Goal: Transaction & Acquisition: Purchase product/service

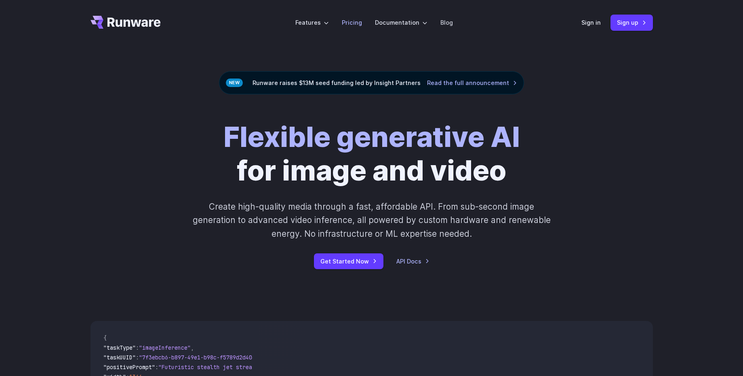
click at [357, 25] on link "Pricing" at bounding box center [352, 22] width 20 height 9
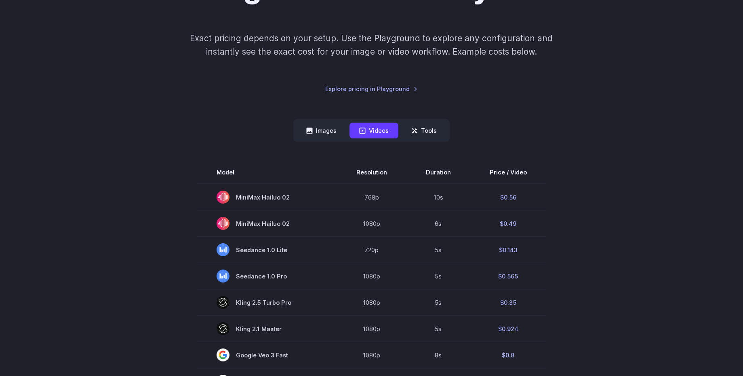
scroll to position [114, 0]
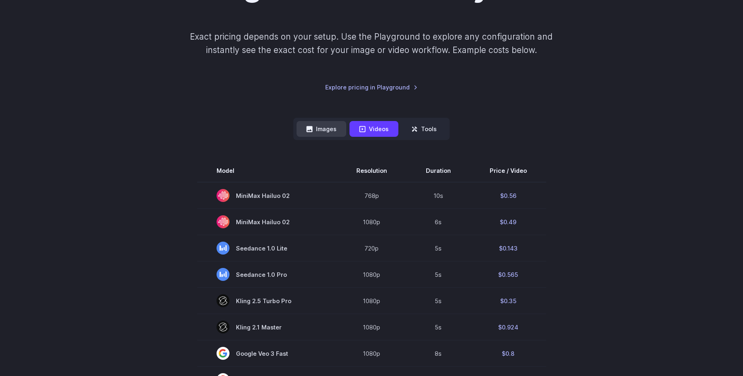
click at [332, 131] on button "Images" at bounding box center [322, 129] width 50 height 16
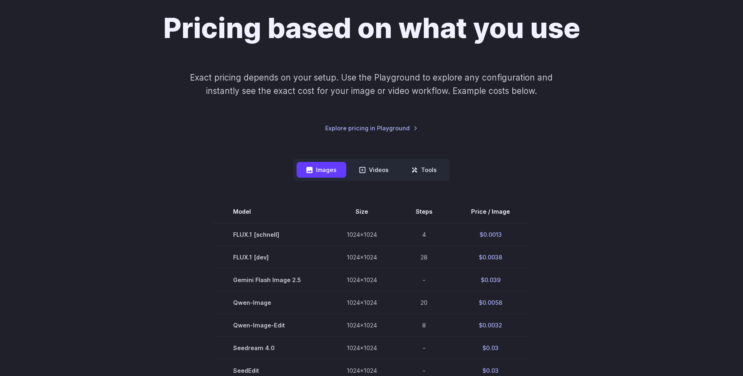
scroll to position [58, 0]
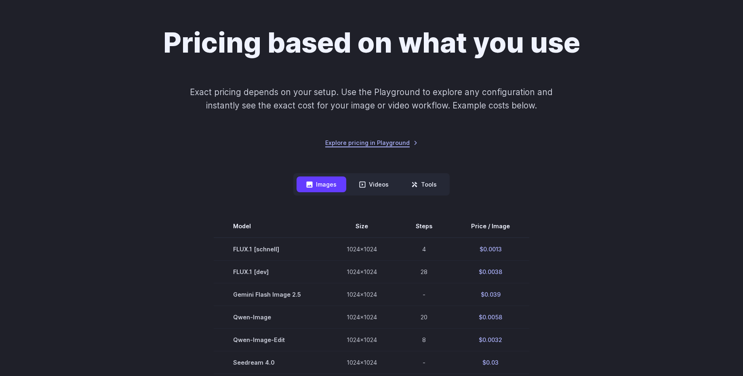
click at [377, 146] on link "Explore pricing in Playground" at bounding box center [371, 142] width 93 height 9
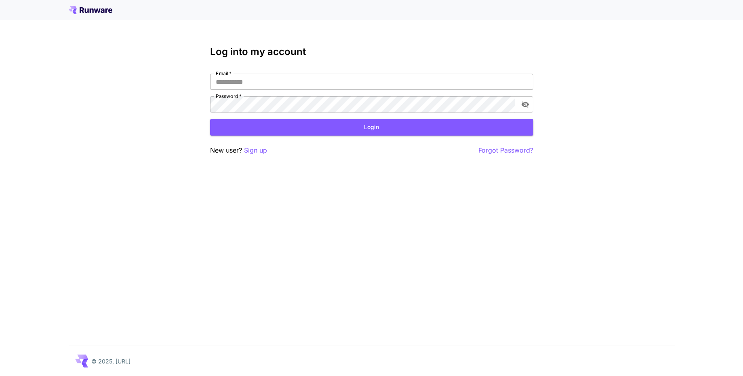
click at [260, 87] on input "Email   *" at bounding box center [371, 82] width 323 height 16
click at [257, 150] on p "Sign up" at bounding box center [255, 150] width 23 height 10
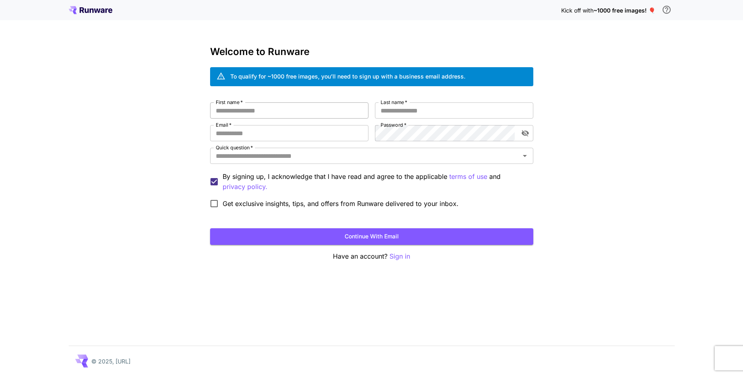
click at [271, 108] on input "First name   *" at bounding box center [289, 110] width 158 height 16
type input "******"
type input "*******"
type input "**********"
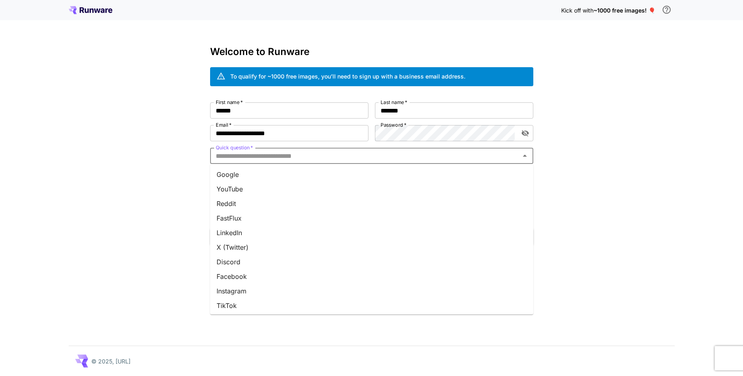
click at [234, 156] on input "Quick question   *" at bounding box center [365, 155] width 305 height 11
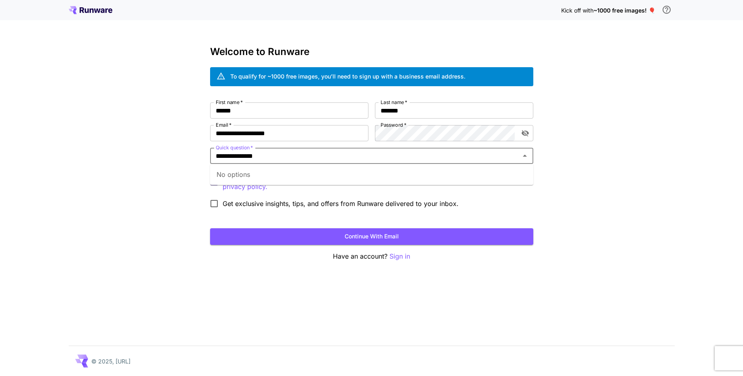
type input "**********"
click at [574, 179] on div "**********" at bounding box center [371, 188] width 743 height 376
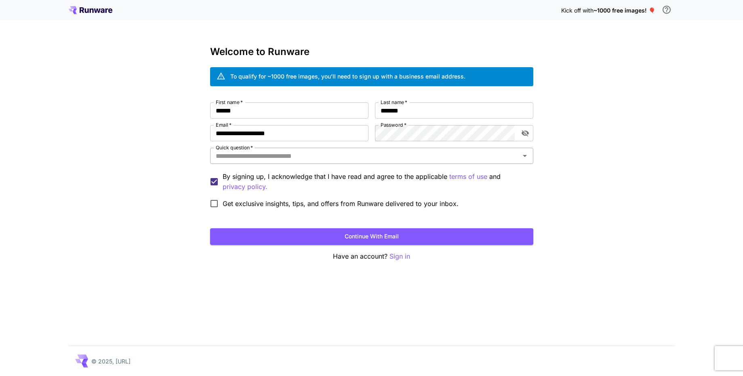
click at [318, 152] on input "Quick question   *" at bounding box center [365, 155] width 305 height 11
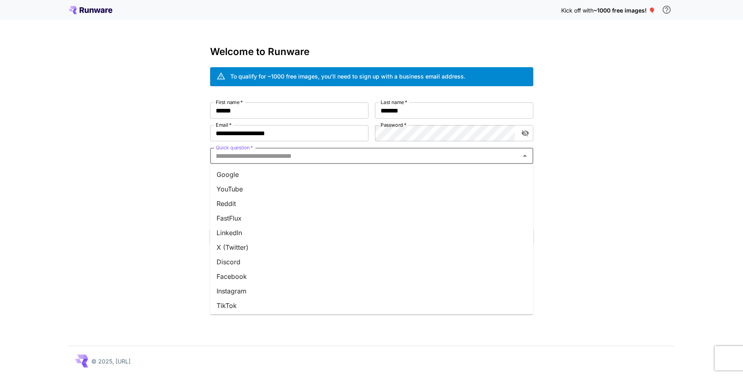
scroll to position [74, 0]
click at [231, 301] on li "Other" at bounding box center [371, 303] width 323 height 15
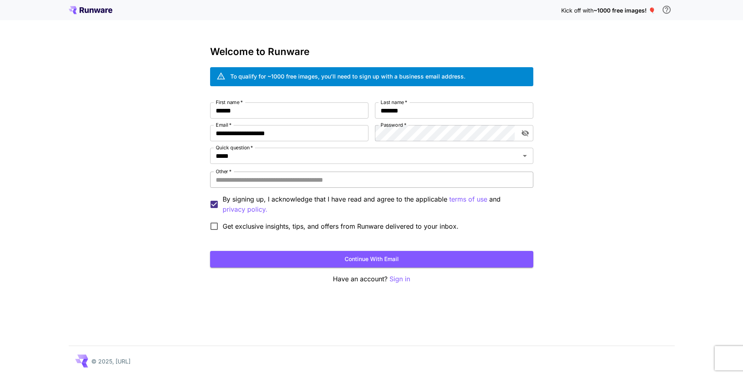
click at [262, 181] on input "Other   *" at bounding box center [371, 179] width 323 height 16
type input "**********"
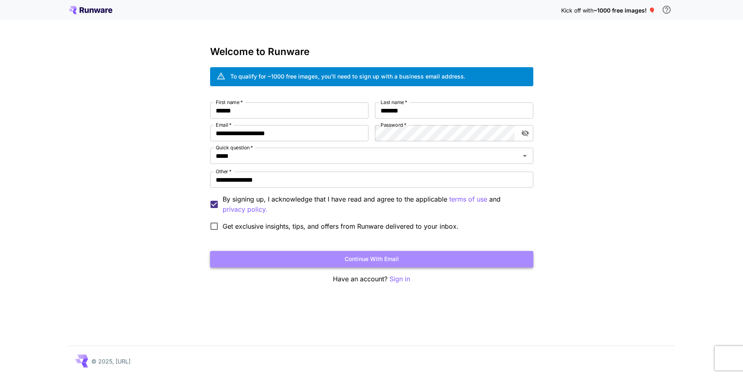
click at [345, 257] on button "Continue with email" at bounding box center [371, 259] width 323 height 17
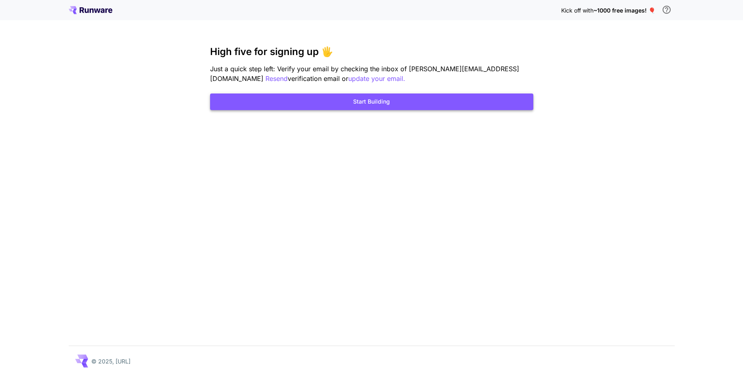
click at [375, 100] on button "Start Building" at bounding box center [371, 101] width 323 height 17
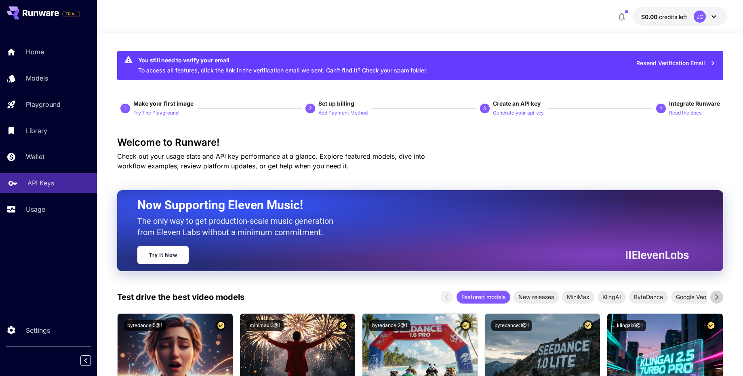
click at [46, 188] on link "API Keys" at bounding box center [48, 183] width 97 height 20
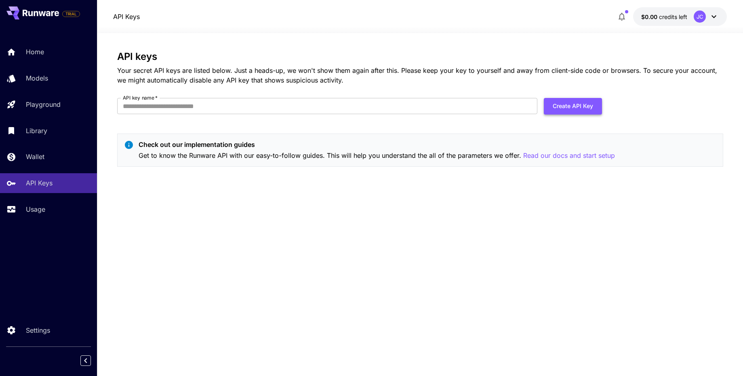
click at [562, 107] on button "Create API Key" at bounding box center [573, 106] width 58 height 17
click at [293, 108] on input "API key name   *" at bounding box center [327, 106] width 420 height 16
type input "**********"
click at [585, 105] on button "Create API Key" at bounding box center [573, 106] width 58 height 17
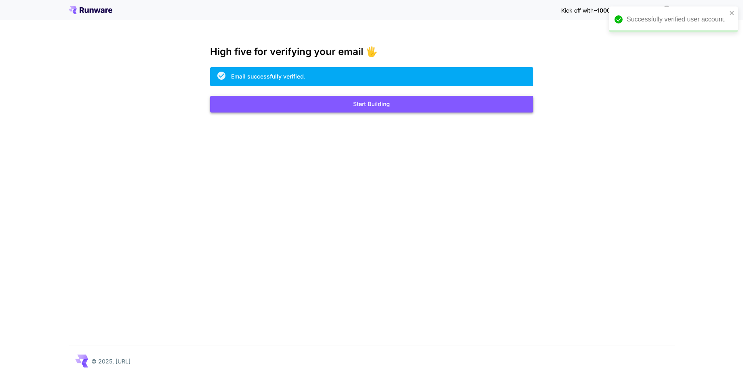
click at [372, 106] on button "Start Building" at bounding box center [371, 104] width 323 height 17
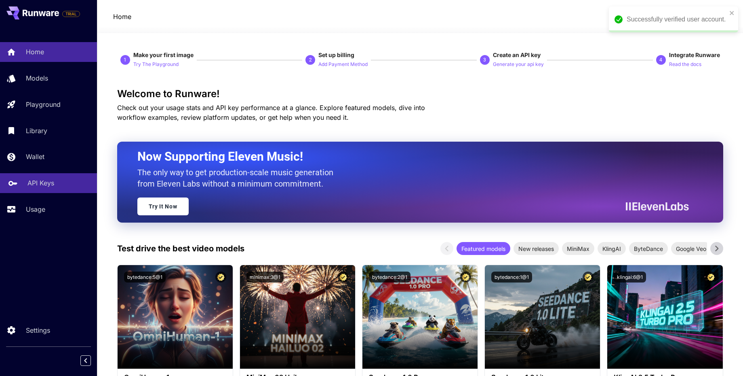
click at [35, 191] on link "API Keys" at bounding box center [48, 183] width 97 height 20
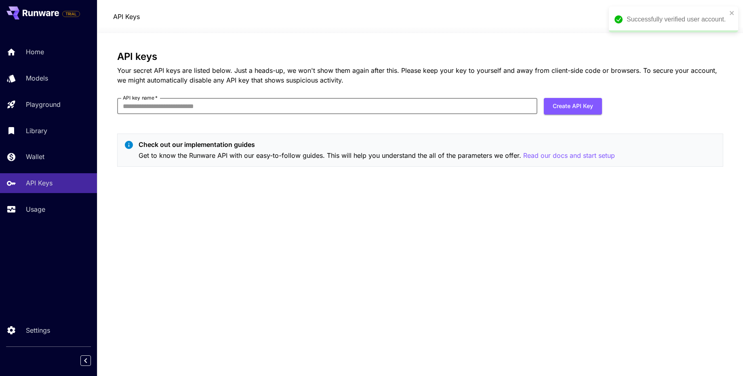
click at [390, 107] on input "API key name   *" at bounding box center [327, 106] width 420 height 16
type input "**********"
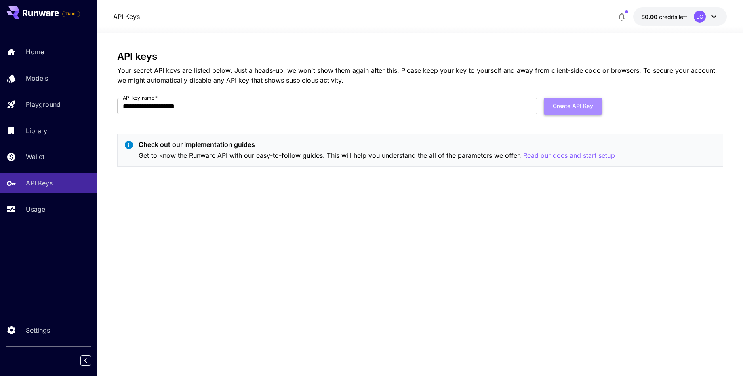
click at [588, 105] on button "Create API Key" at bounding box center [573, 106] width 58 height 17
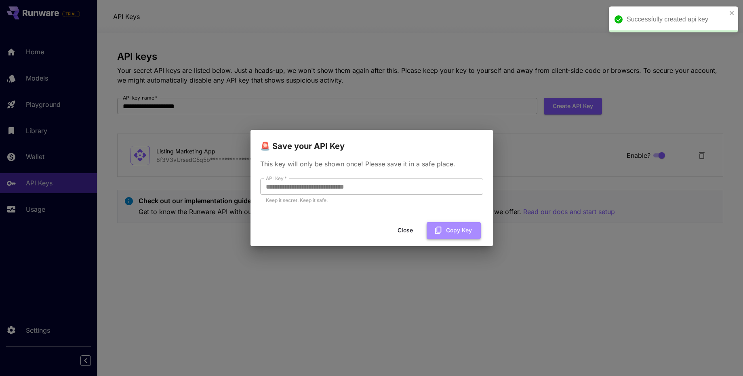
click at [448, 230] on button "Copy Key" at bounding box center [454, 230] width 54 height 17
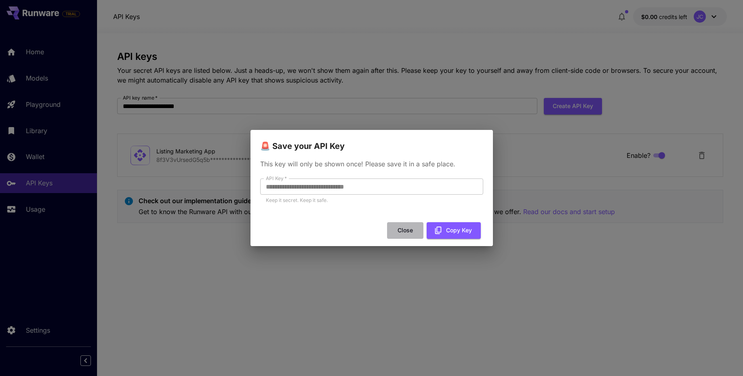
click at [410, 228] on button "Close" at bounding box center [405, 230] width 36 height 17
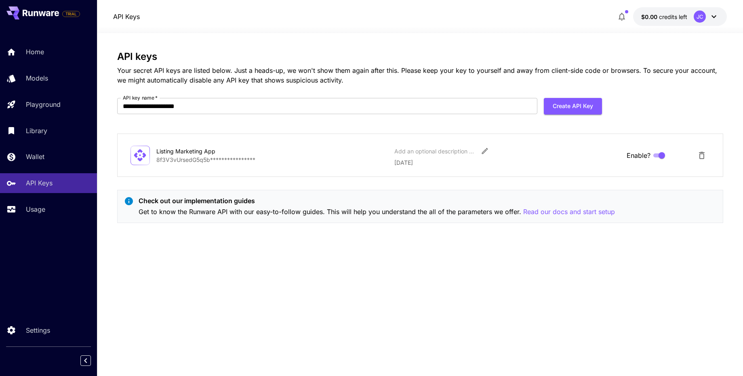
click at [711, 17] on icon at bounding box center [714, 17] width 10 height 10
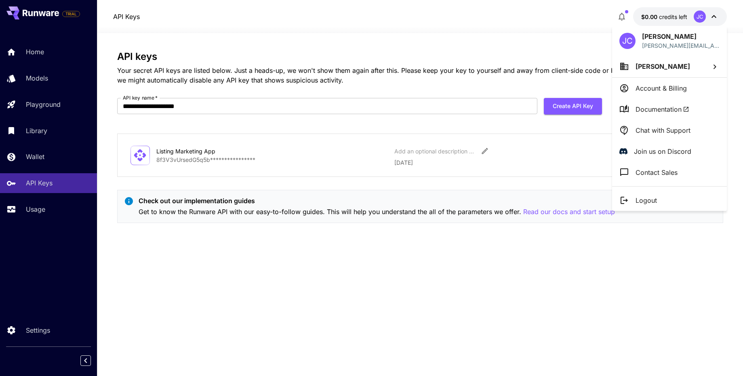
click at [671, 71] on li "[PERSON_NAME]" at bounding box center [669, 66] width 115 height 22
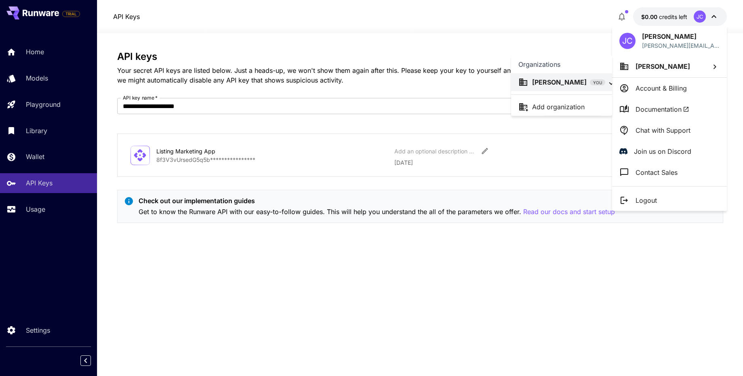
click at [560, 104] on p "Add organization" at bounding box center [558, 107] width 53 height 10
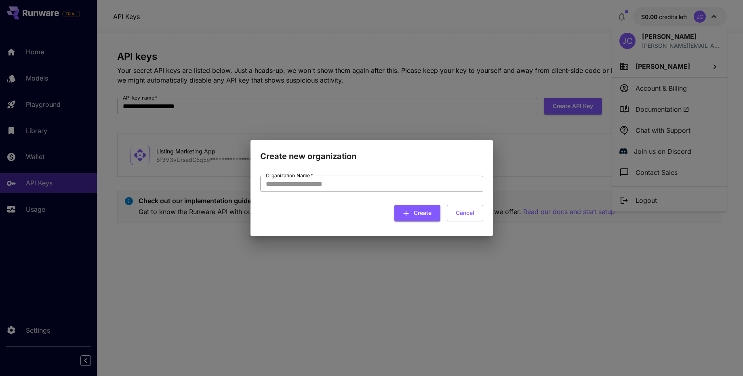
click at [329, 186] on input "Organization Name   *" at bounding box center [371, 183] width 223 height 16
type input "**********"
click at [423, 211] on button "Create" at bounding box center [418, 213] width 46 height 17
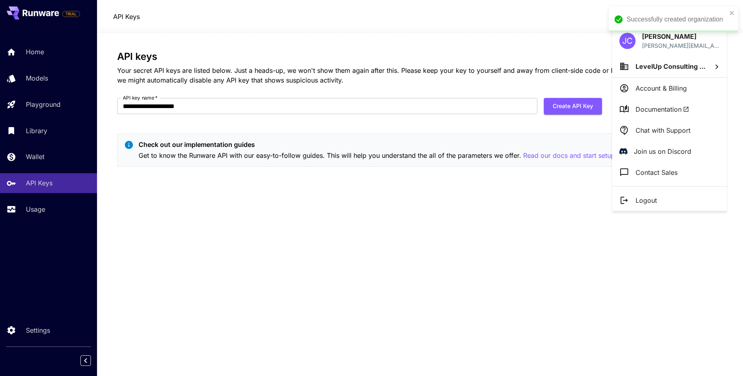
click at [330, 99] on div at bounding box center [371, 188] width 743 height 376
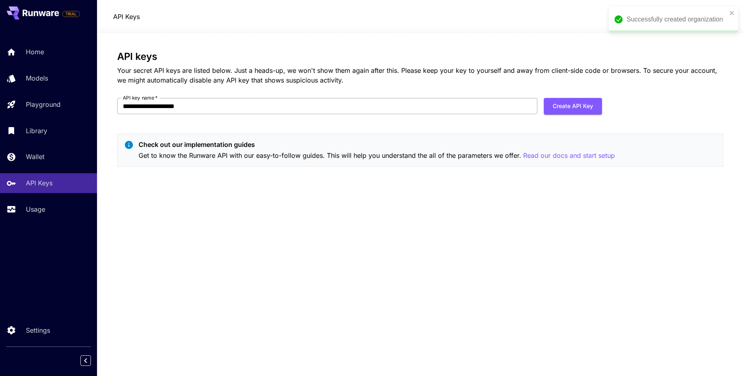
click at [279, 109] on input "**********" at bounding box center [327, 106] width 420 height 16
type input "*"
type input "**********"
click at [583, 113] on button "Create API Key" at bounding box center [573, 106] width 58 height 17
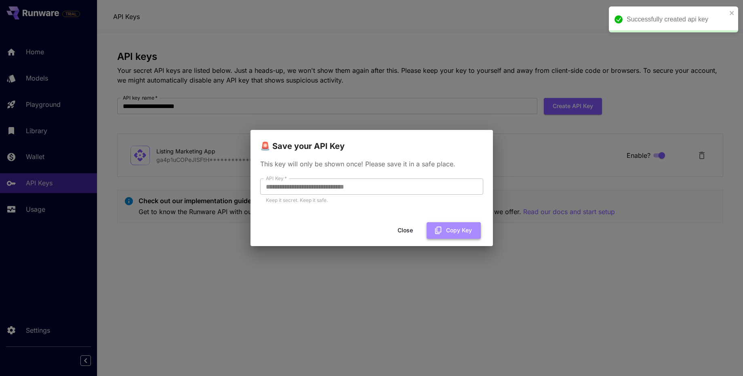
click at [452, 226] on button "Copy Key" at bounding box center [454, 230] width 54 height 17
click at [408, 230] on button "Close" at bounding box center [405, 230] width 36 height 17
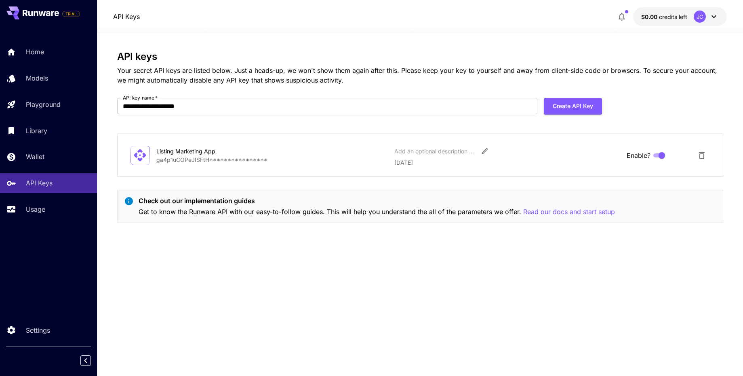
click at [696, 15] on div "JC" at bounding box center [700, 17] width 12 height 12
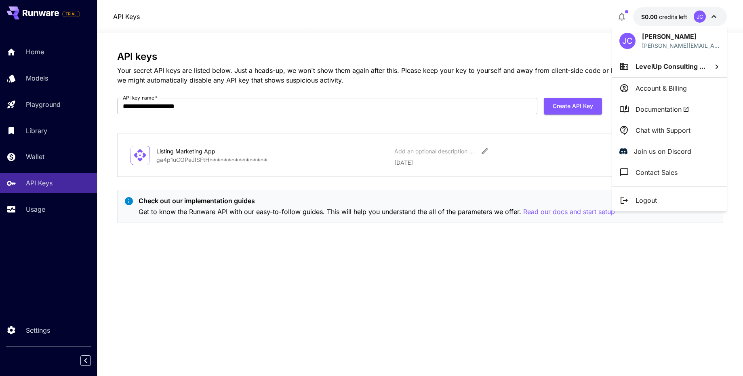
click at [663, 69] on span "LevelUp Consulting ..." at bounding box center [671, 66] width 70 height 8
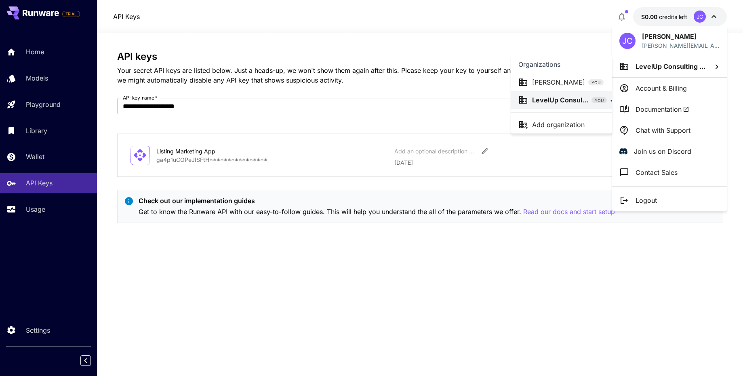
click at [554, 100] on p "LevelUp Consul..." at bounding box center [560, 100] width 56 height 10
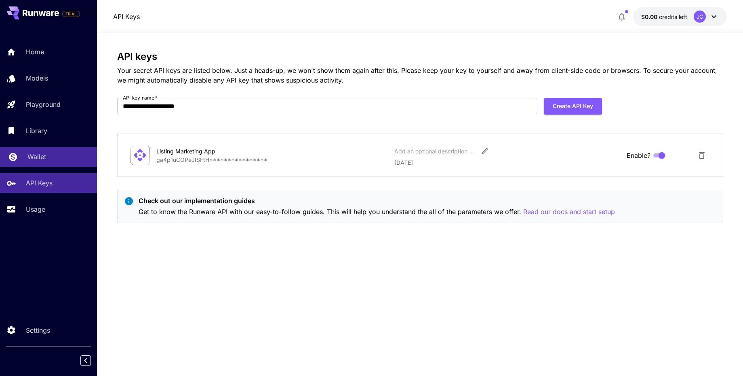
click at [35, 162] on link "Wallet" at bounding box center [48, 157] width 97 height 20
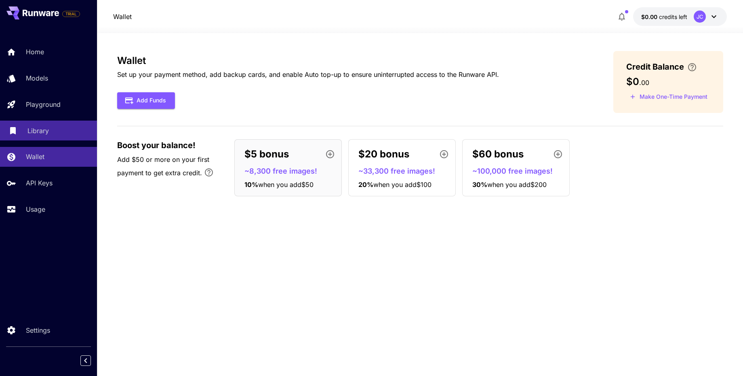
click at [34, 138] on link "Library" at bounding box center [48, 130] width 97 height 20
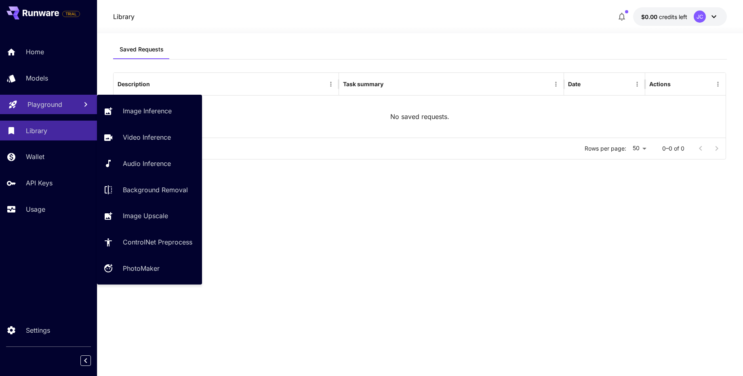
click at [44, 112] on link "Playground" at bounding box center [48, 105] width 97 height 20
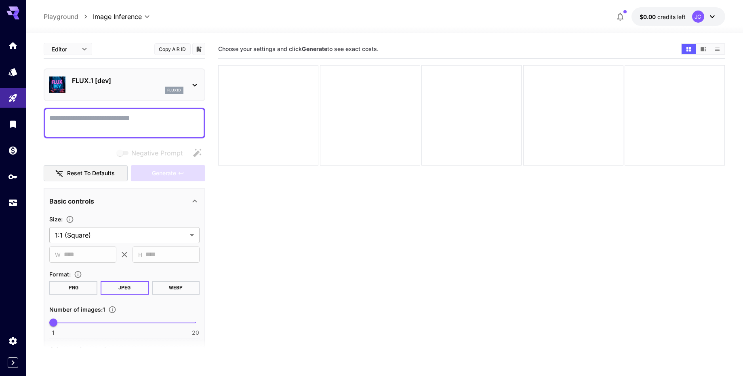
click at [264, 234] on section "Choose your settings and click Generate to see exact costs." at bounding box center [471, 228] width 507 height 376
click at [7, 74] on link at bounding box center [13, 72] width 26 height 20
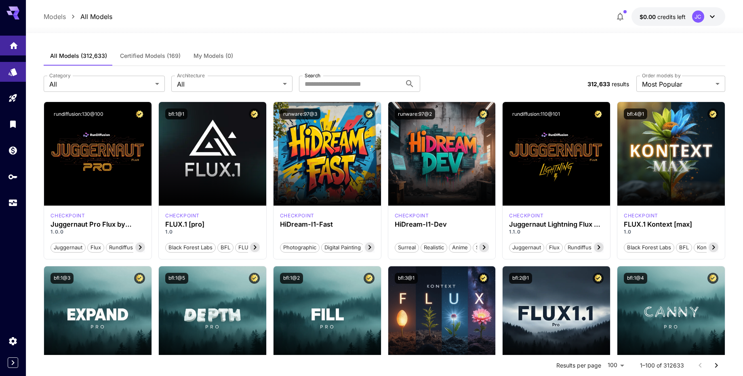
click at [10, 55] on link at bounding box center [13, 46] width 26 height 20
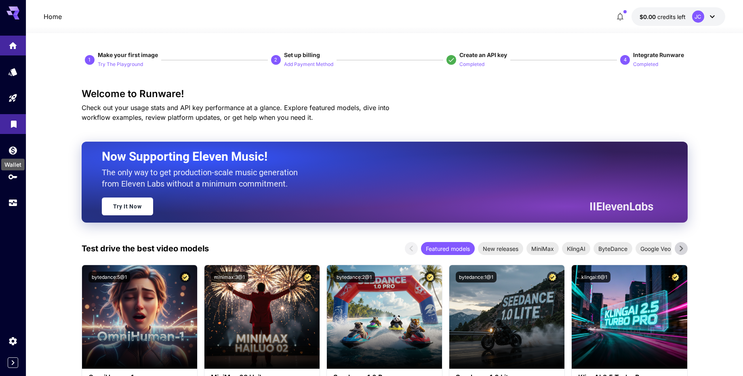
click at [12, 124] on icon "Library" at bounding box center [14, 121] width 6 height 7
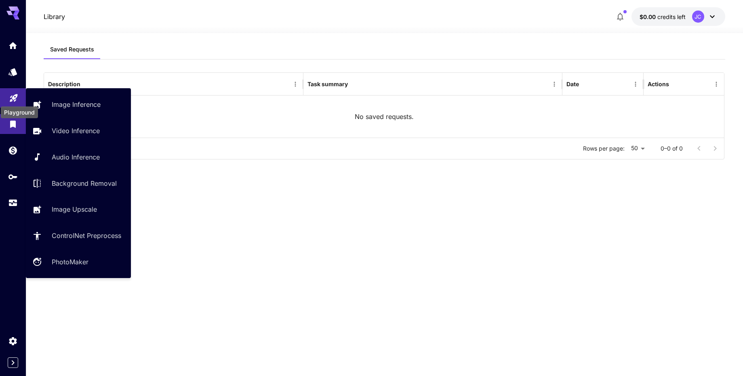
click at [14, 100] on icon "Playground" at bounding box center [14, 96] width 10 height 10
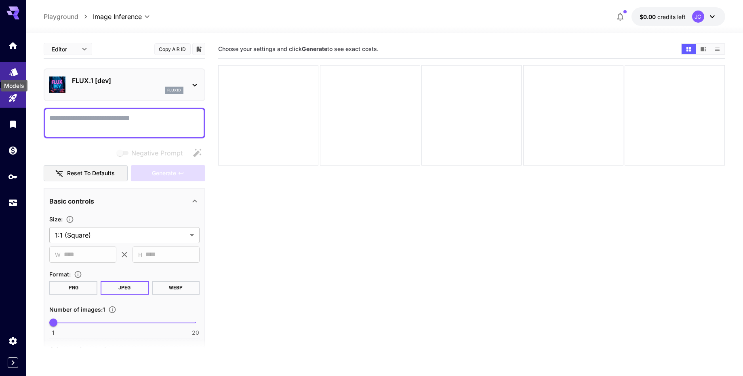
click at [13, 74] on div "Models" at bounding box center [14, 83] width 28 height 18
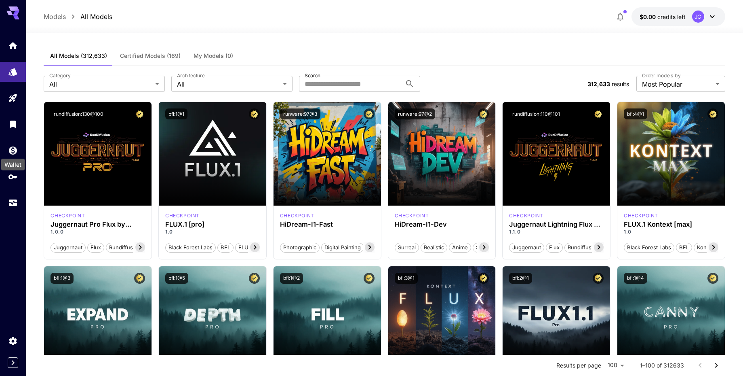
click at [11, 153] on div "Wallet" at bounding box center [12, 162] width 25 height 18
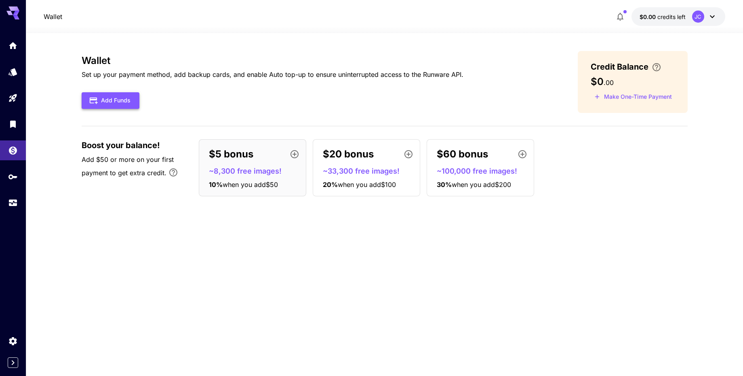
click at [120, 105] on button "Add Funds" at bounding box center [111, 100] width 58 height 17
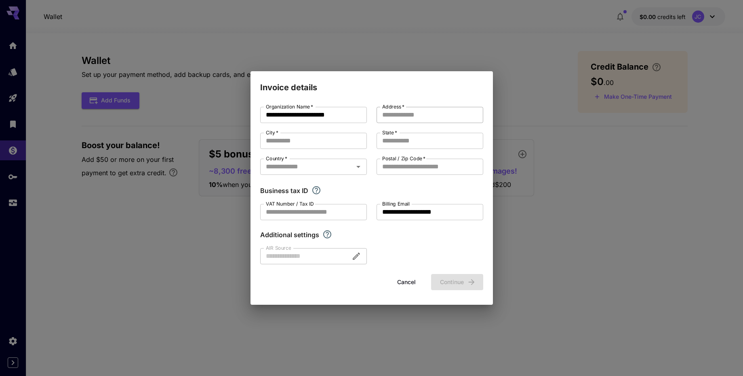
click at [414, 116] on input "Address   *" at bounding box center [430, 115] width 107 height 16
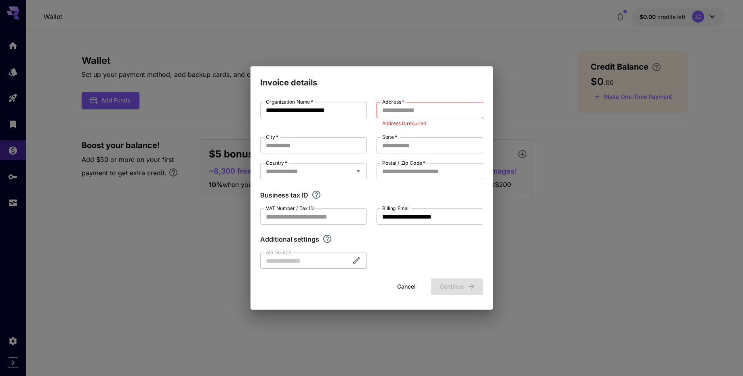
click at [550, 99] on div "**********" at bounding box center [371, 188] width 743 height 376
click at [399, 289] on button "Cancel" at bounding box center [407, 286] width 36 height 17
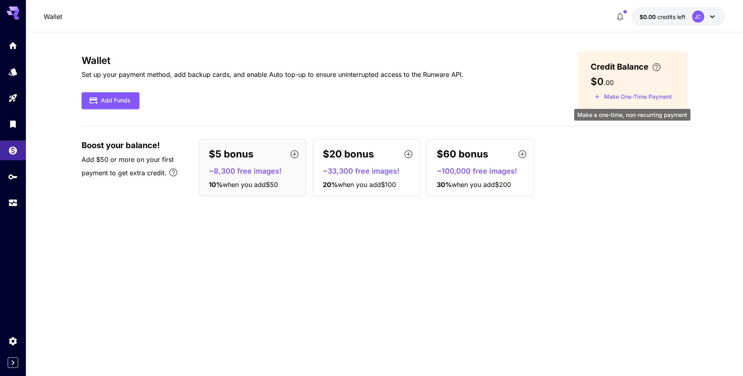
click at [624, 95] on button "Make One-Time Payment" at bounding box center [633, 97] width 85 height 13
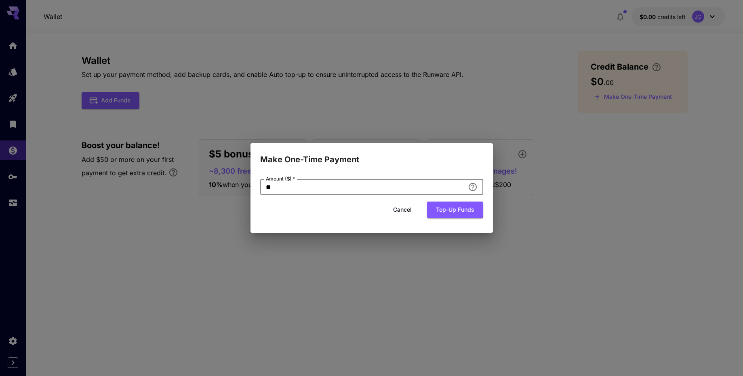
drag, startPoint x: 344, startPoint y: 187, endPoint x: 243, endPoint y: 186, distance: 101.1
click at [243, 186] on div "Make One-Time Payment Amount ($)   * ** Amount ($)   * Cancel Top-up funds" at bounding box center [371, 188] width 743 height 376
type input "*"
click at [379, 166] on div "Amount ($)   * * Amount ($)   * Cancel Top-up funds" at bounding box center [372, 199] width 243 height 67
click at [455, 211] on button "Top-up funds" at bounding box center [455, 209] width 56 height 17
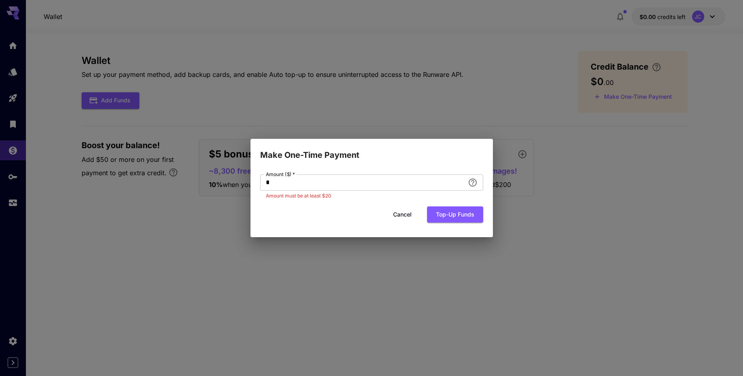
click at [402, 214] on button "Cancel" at bounding box center [402, 214] width 36 height 17
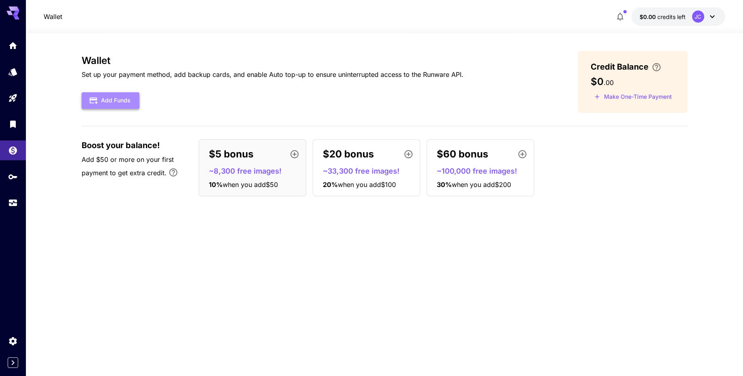
click at [120, 101] on button "Add Funds" at bounding box center [111, 100] width 58 height 17
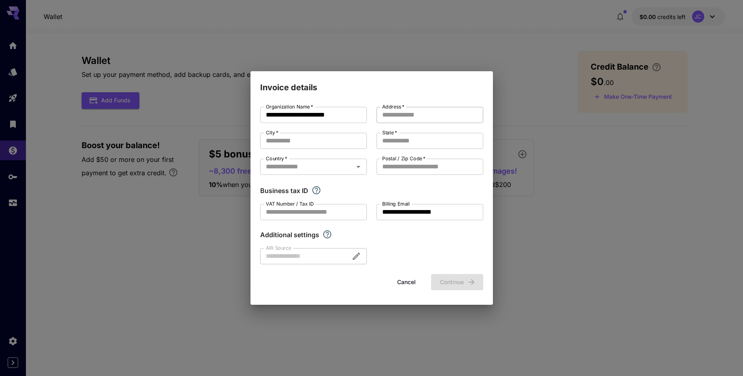
click at [404, 114] on input "Address   *" at bounding box center [430, 115] width 107 height 16
type input "**********"
type input "**"
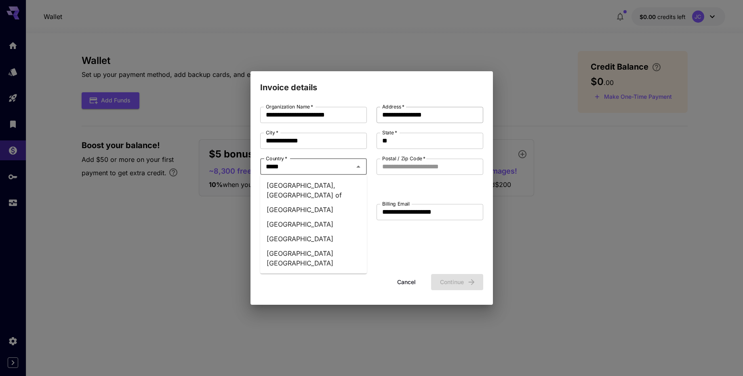
type input "******"
click at [309, 231] on li "United States" at bounding box center [313, 238] width 107 height 15
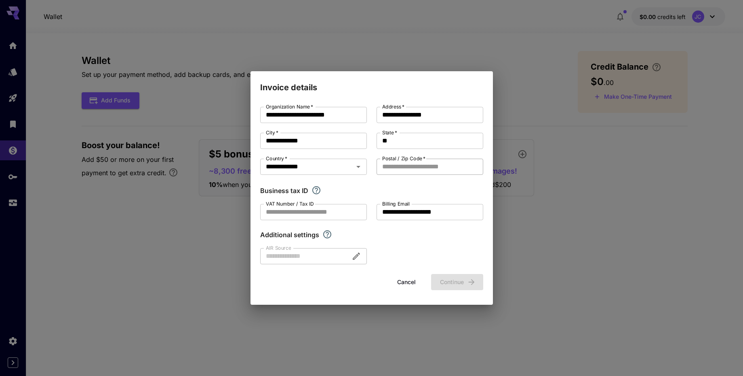
click at [418, 165] on input "Postal / Zip Code   *" at bounding box center [430, 166] width 107 height 16
type input "*****"
click at [407, 190] on div "Business tax ID" at bounding box center [371, 191] width 223 height 10
click at [386, 230] on div "Additional settings" at bounding box center [371, 235] width 223 height 10
click at [319, 211] on input "VAT Number / Tax ID" at bounding box center [313, 212] width 107 height 16
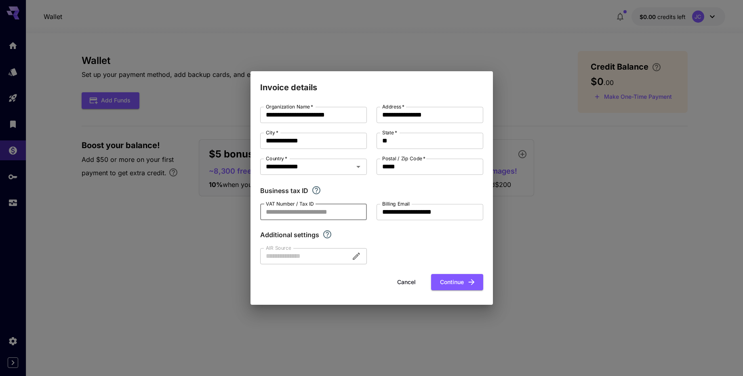
click at [389, 244] on div "**********" at bounding box center [371, 185] width 223 height 157
click at [397, 238] on div "Additional settings" at bounding box center [371, 235] width 223 height 10
click at [461, 284] on button "Continue" at bounding box center [457, 282] width 52 height 17
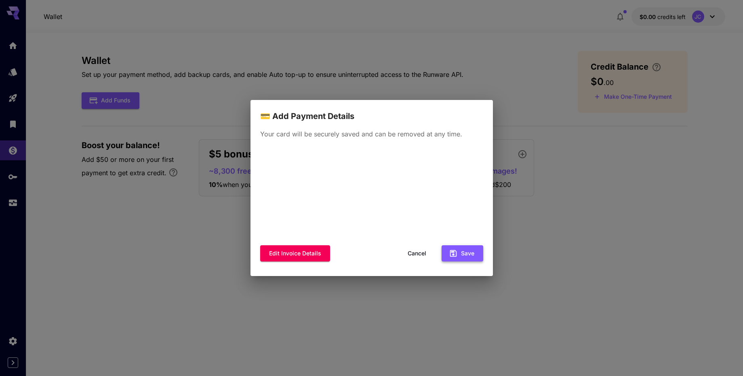
click at [465, 251] on button "Save" at bounding box center [463, 253] width 42 height 17
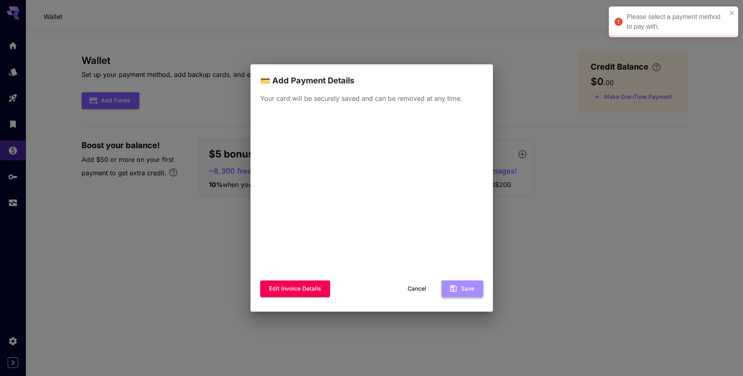
click at [461, 291] on button "Save" at bounding box center [463, 288] width 42 height 17
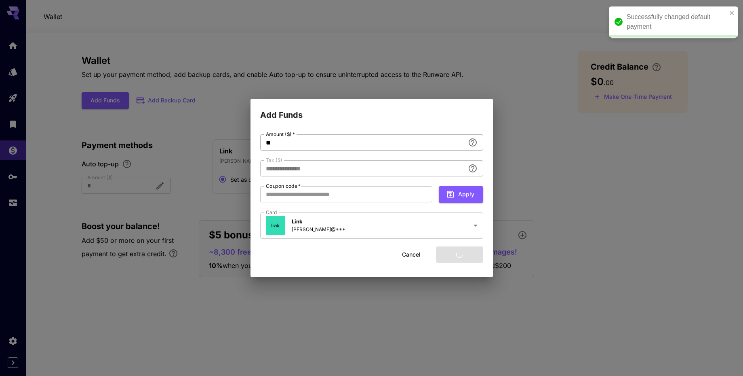
type input "****"
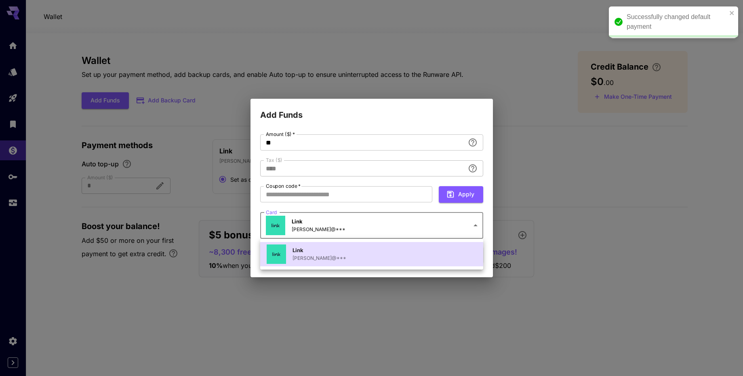
click at [472, 226] on body "**********" at bounding box center [371, 188] width 743 height 376
click at [471, 224] on div at bounding box center [371, 188] width 743 height 376
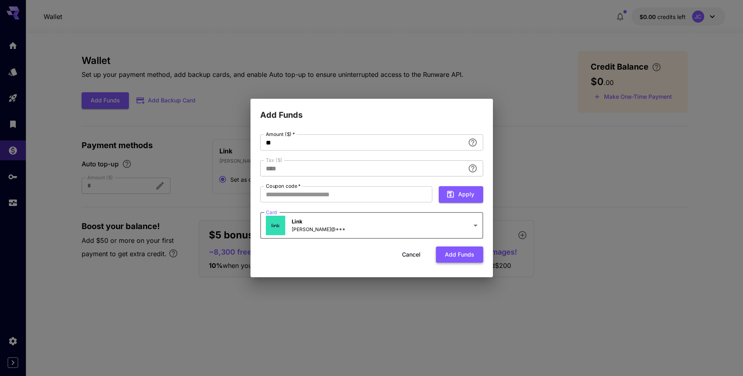
click at [454, 253] on button "Add funds" at bounding box center [459, 254] width 47 height 17
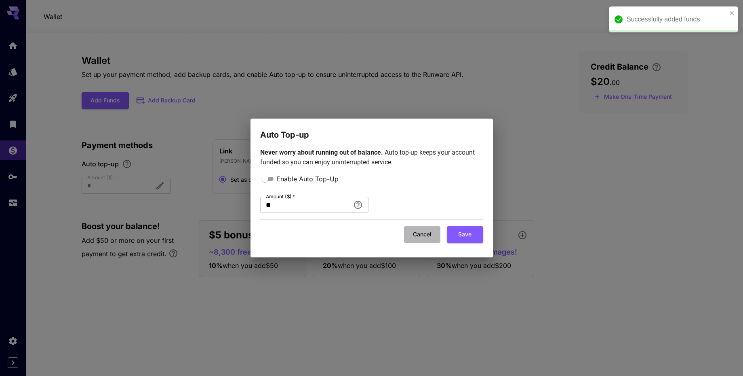
click at [415, 233] on button "Cancel" at bounding box center [422, 234] width 36 height 17
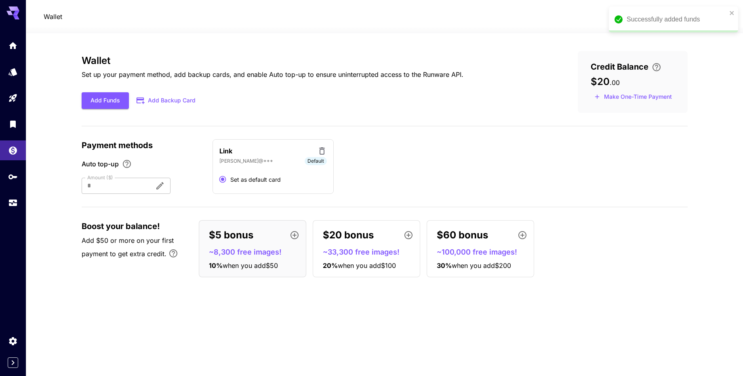
click at [309, 101] on div "Add Funds Add Backup Card" at bounding box center [273, 100] width 382 height 17
click at [733, 15] on icon "close" at bounding box center [733, 13] width 6 height 6
click at [708, 15] on icon at bounding box center [713, 17] width 10 height 10
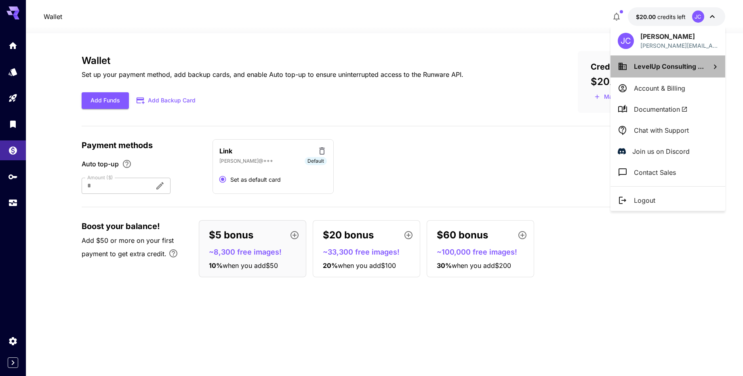
click at [661, 65] on span "LevelUp Consulting ..." at bounding box center [669, 66] width 70 height 8
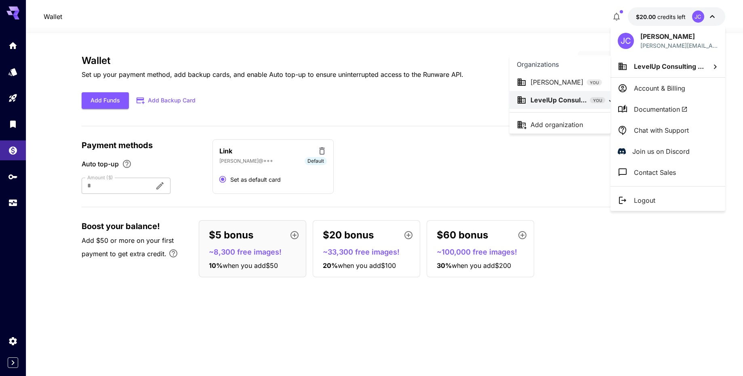
click at [568, 101] on p "LevelUp Consul..." at bounding box center [559, 100] width 56 height 10
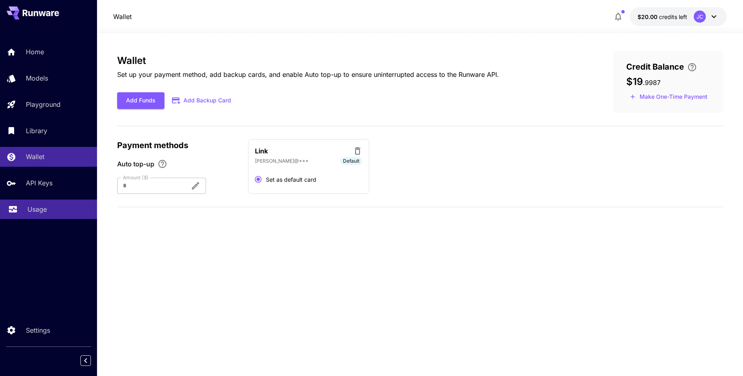
click at [34, 213] on p "Usage" at bounding box center [36, 209] width 19 height 10
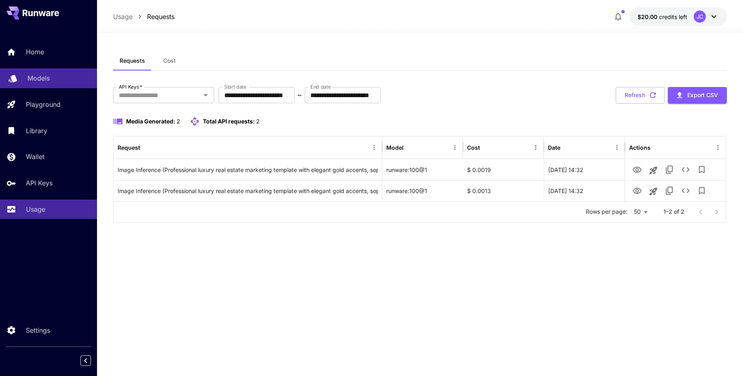
click at [42, 82] on p "Models" at bounding box center [38, 78] width 22 height 10
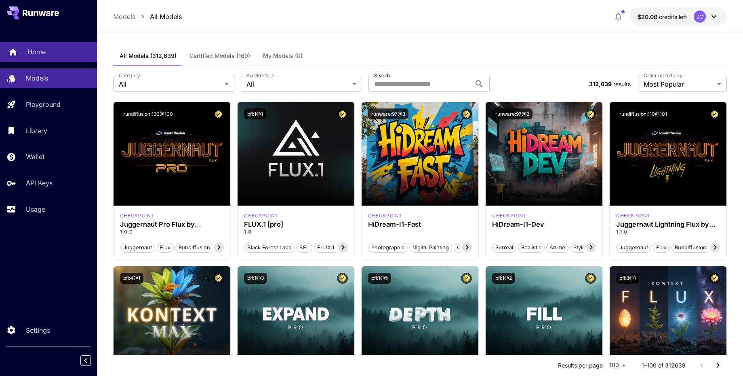
click at [32, 55] on p "Home" at bounding box center [36, 52] width 18 height 10
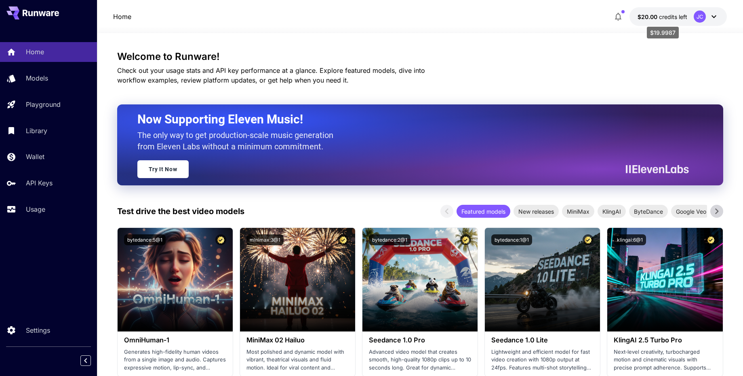
click at [674, 18] on span "credits left" at bounding box center [673, 16] width 28 height 7
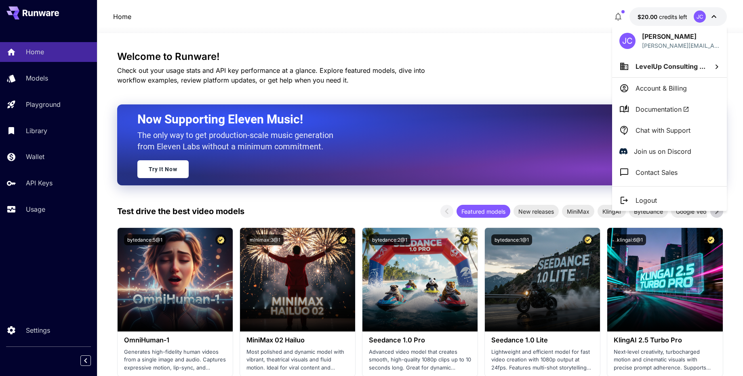
click at [32, 158] on div at bounding box center [371, 188] width 743 height 376
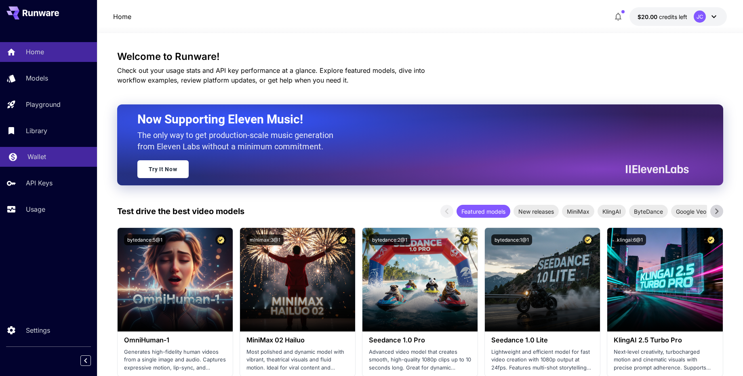
click at [30, 158] on p "Wallet" at bounding box center [36, 157] width 19 height 10
